Goal: Information Seeking & Learning: Find specific fact

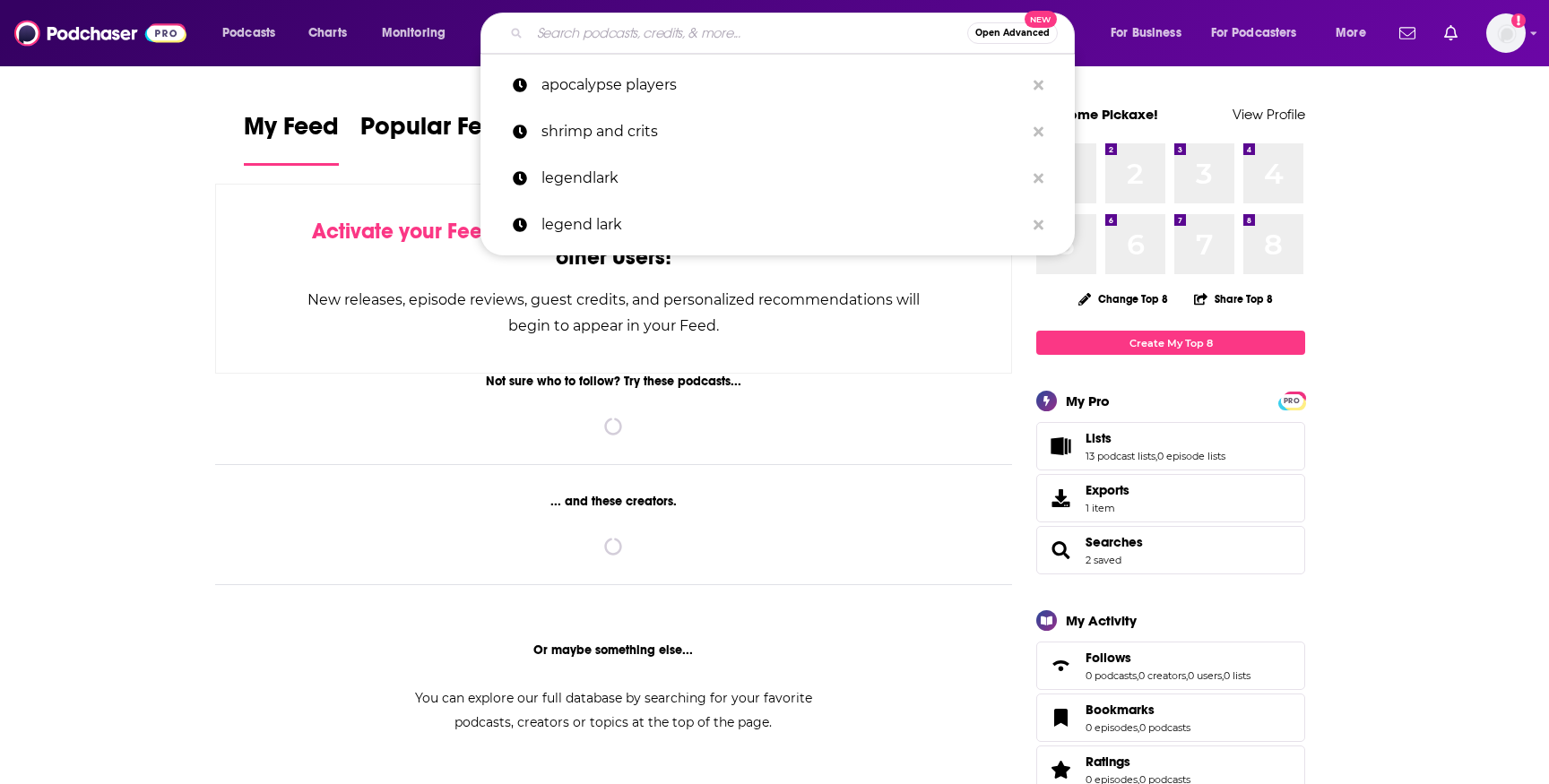
click at [736, 38] on input "Search podcasts, credits, & more..." at bounding box center [748, 33] width 437 height 29
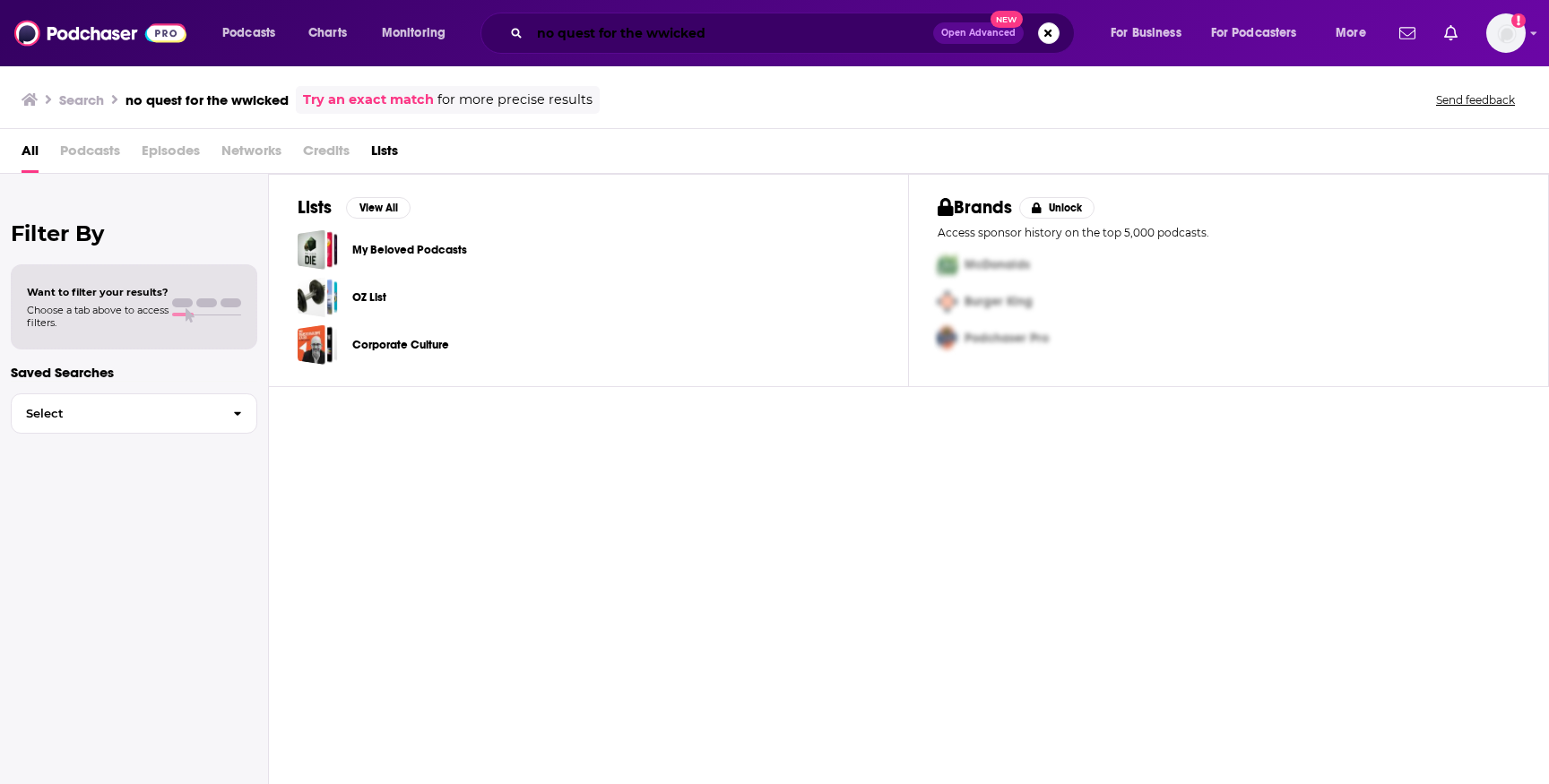
click at [665, 39] on input "no quest for the wwicked" at bounding box center [731, 33] width 403 height 29
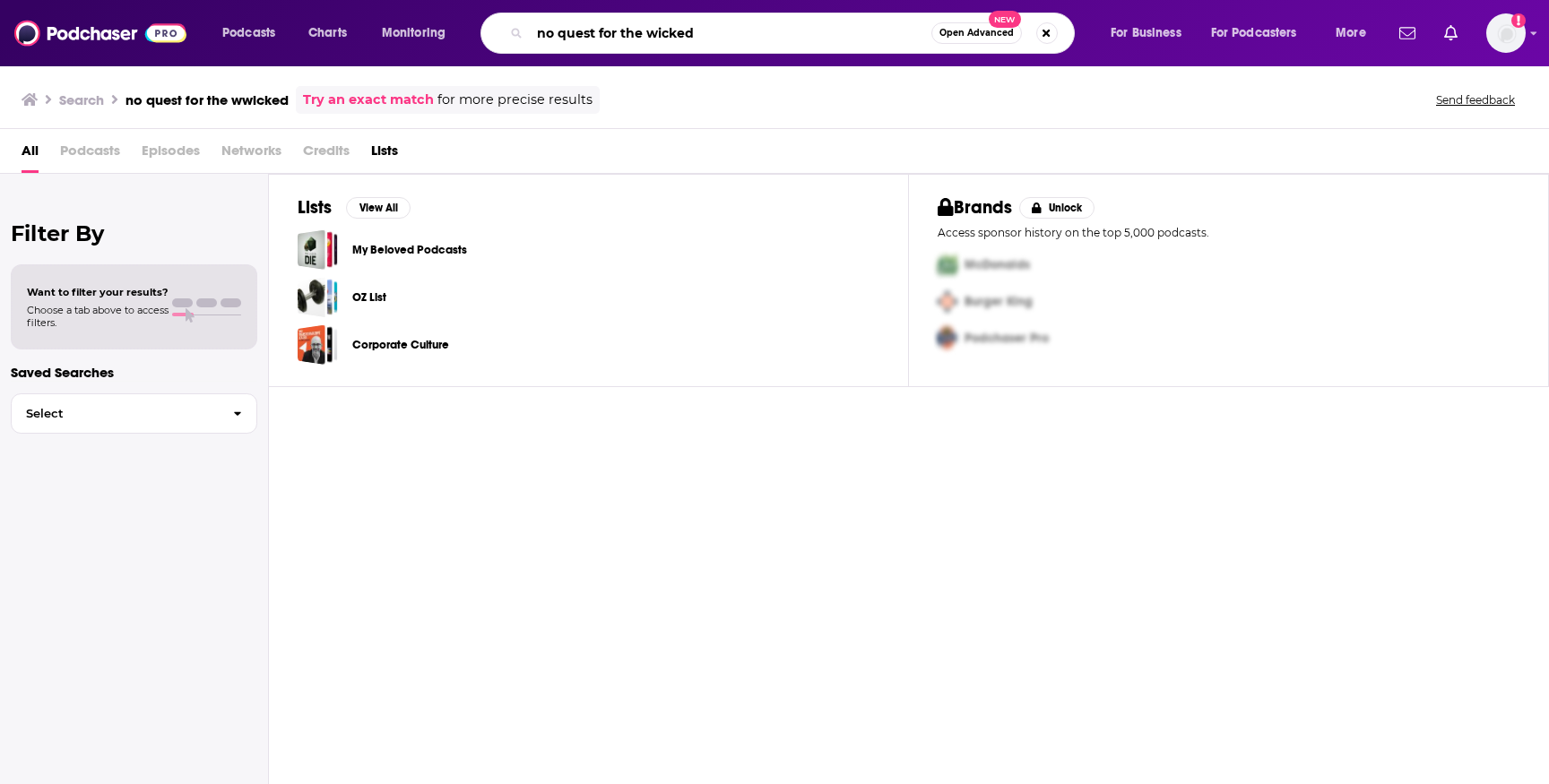
type input "no quest for the wicked"
